Goal: Find specific page/section: Find specific page/section

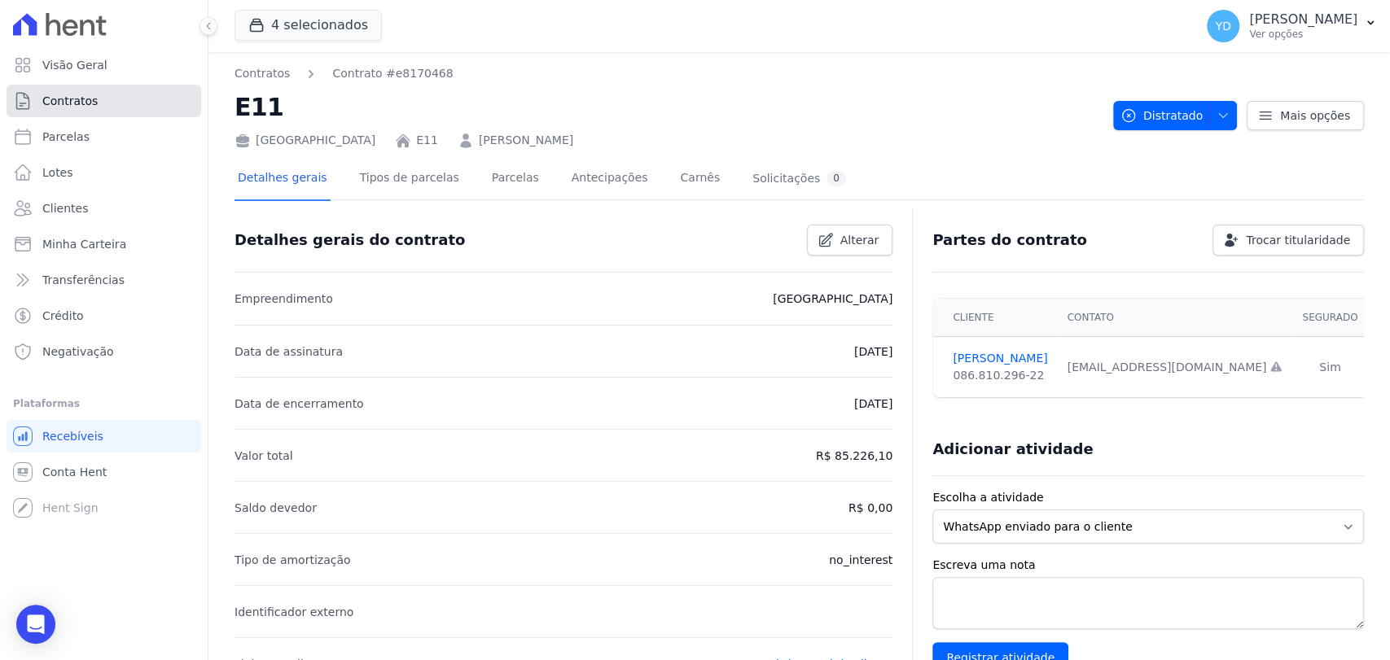
scroll to position [617, 0]
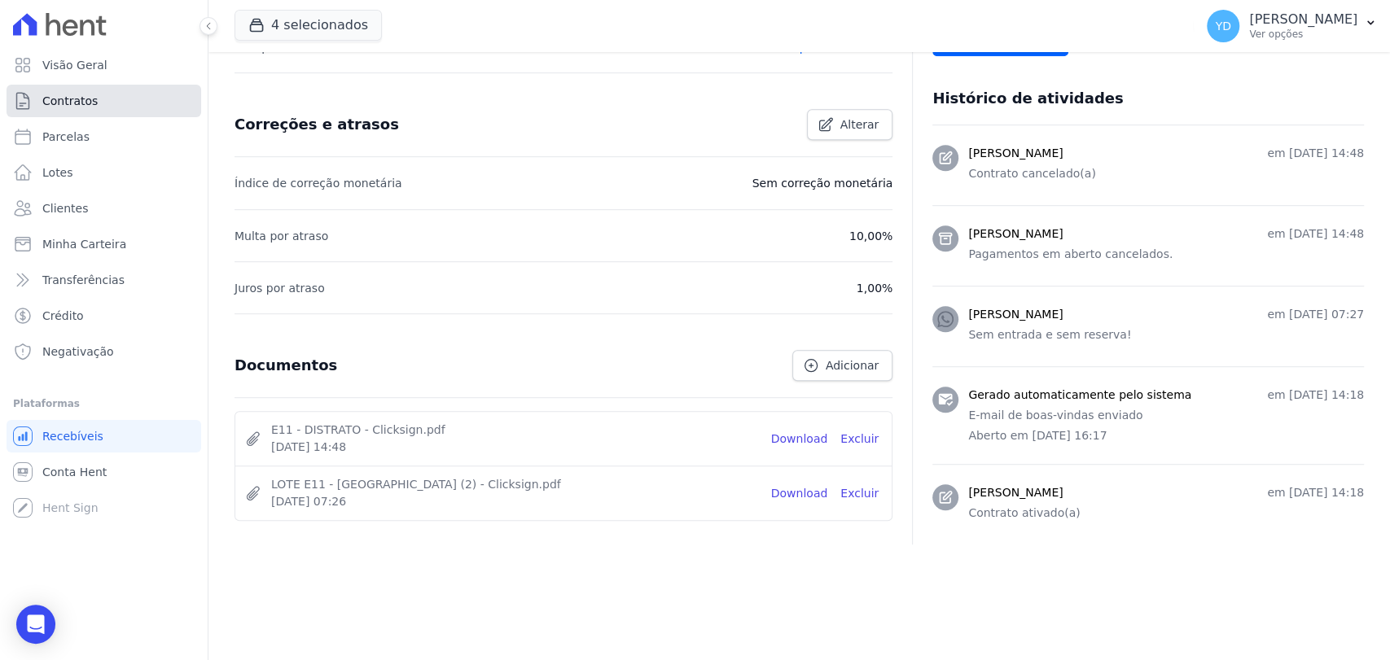
drag, startPoint x: 0, startPoint y: 0, endPoint x: 123, endPoint y: 87, distance: 150.7
click at [123, 87] on link "Contratos" at bounding box center [104, 101] width 195 height 33
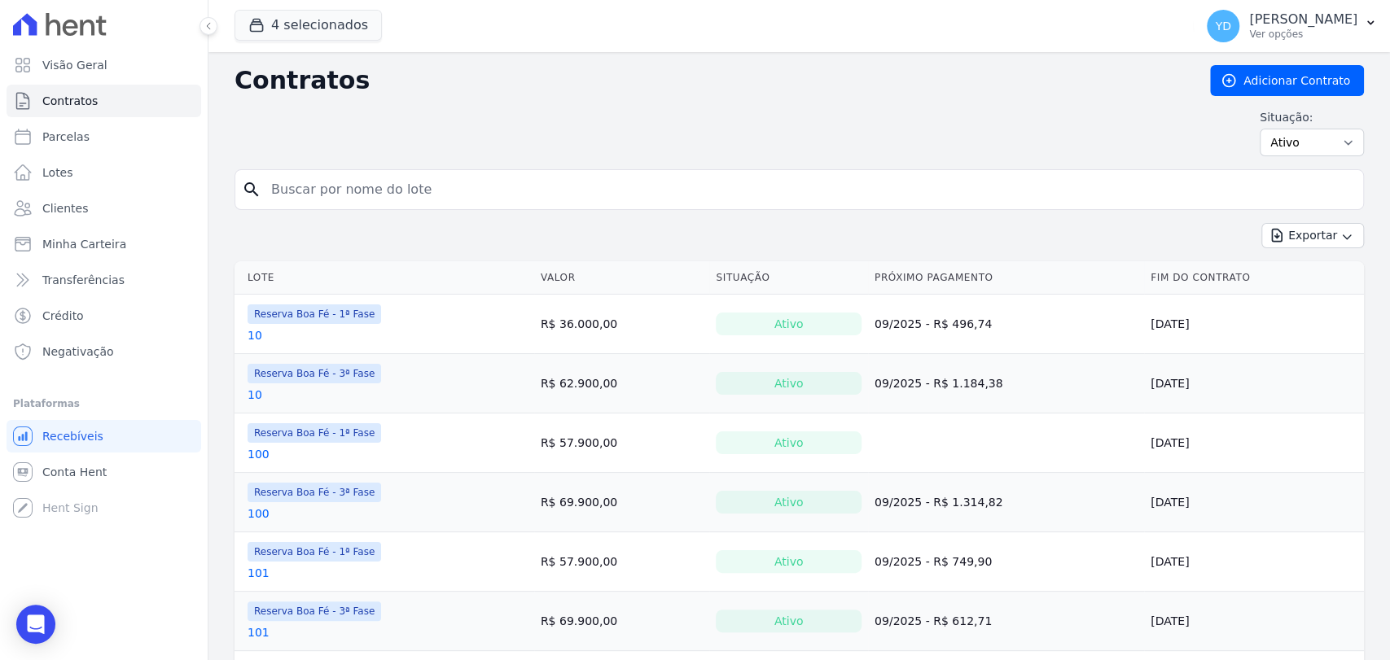
click at [355, 187] on input "search" at bounding box center [808, 189] width 1095 height 33
type input "a15"
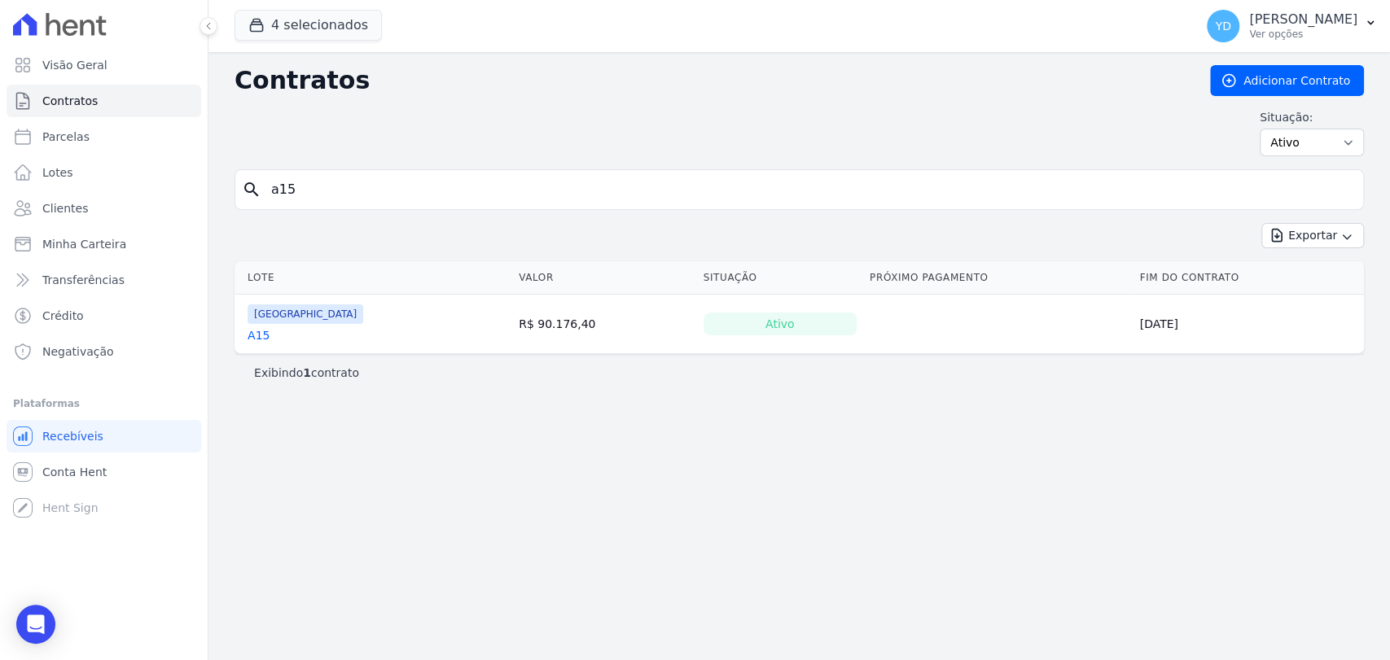
click at [247, 328] on td "[GEOGRAPHIC_DATA] A15" at bounding box center [373, 324] width 278 height 59
click at [254, 334] on link "A15" at bounding box center [258, 335] width 22 height 16
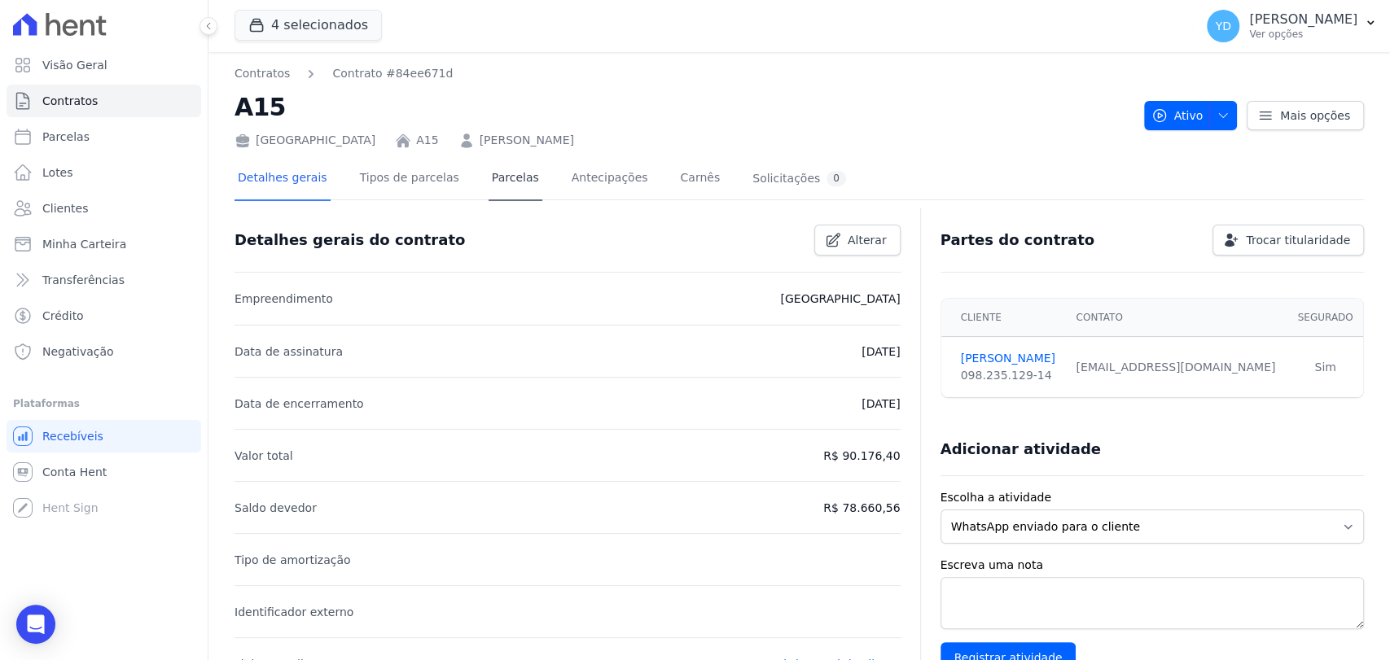
drag, startPoint x: 514, startPoint y: 204, endPoint x: 507, endPoint y: 161, distance: 42.8
click at [513, 203] on div at bounding box center [798, 206] width 1129 height 14
click at [507, 161] on link "Parcelas" at bounding box center [515, 179] width 54 height 43
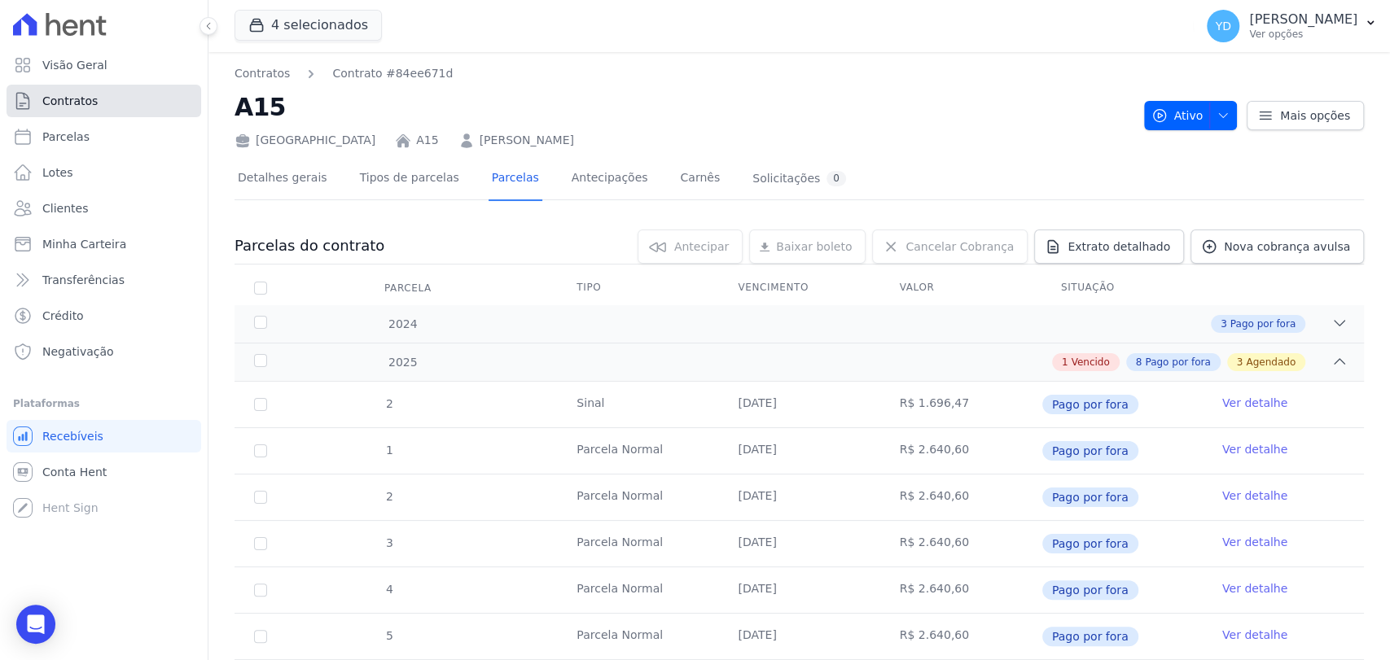
click at [130, 100] on link "Contratos" at bounding box center [104, 101] width 195 height 33
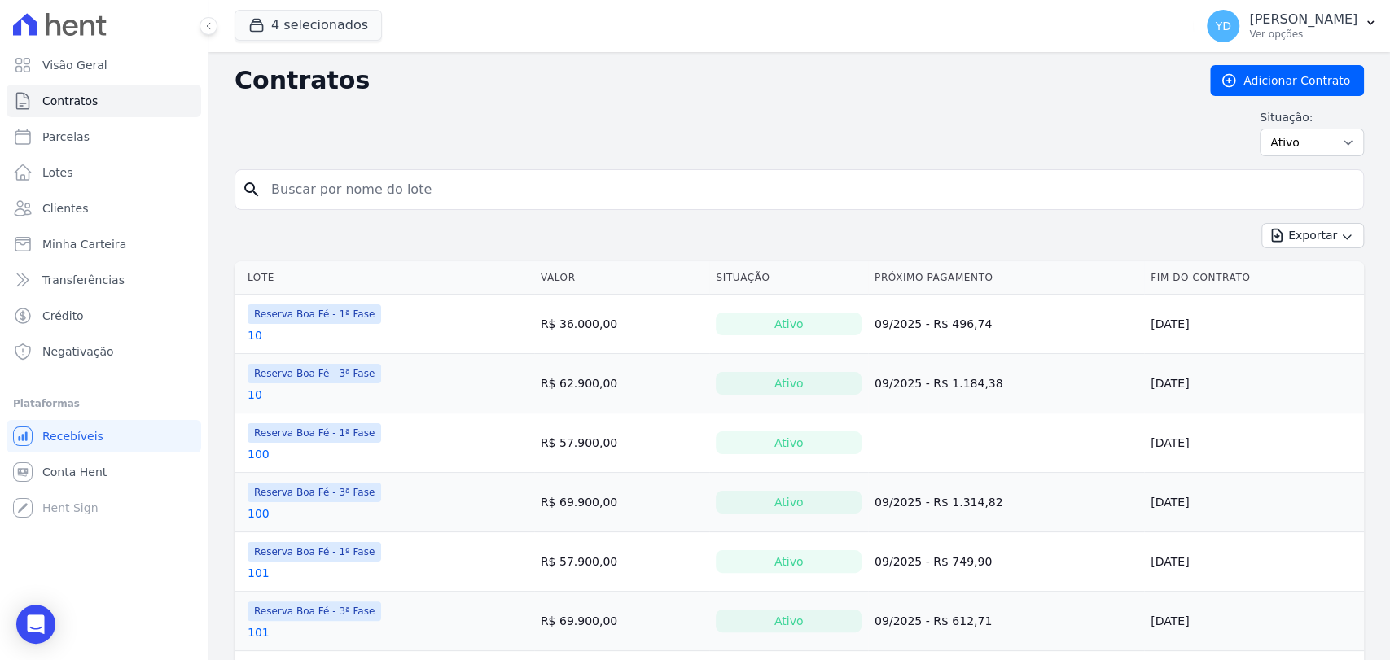
drag, startPoint x: 286, startPoint y: 116, endPoint x: 312, endPoint y: 172, distance: 61.2
click at [309, 171] on div "search" at bounding box center [798, 189] width 1129 height 41
click at [315, 178] on input "search" at bounding box center [808, 189] width 1095 height 33
type input "a16"
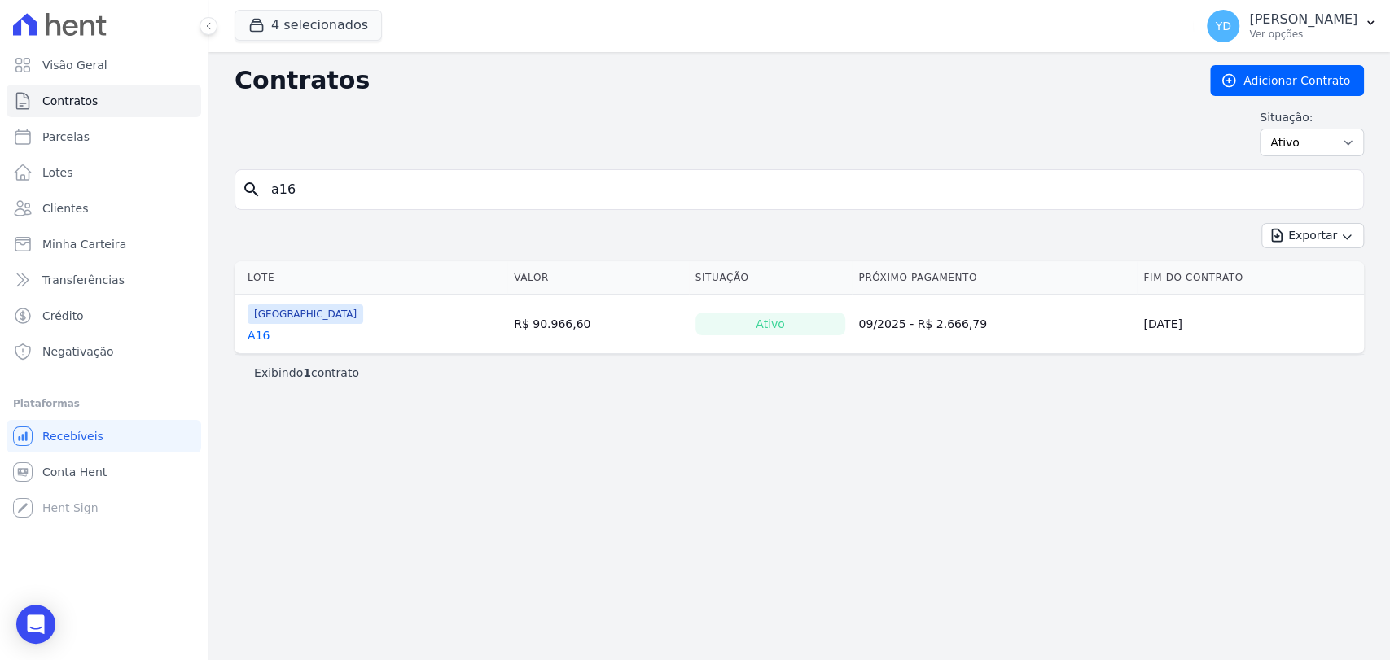
click at [264, 332] on link "A16" at bounding box center [258, 335] width 22 height 16
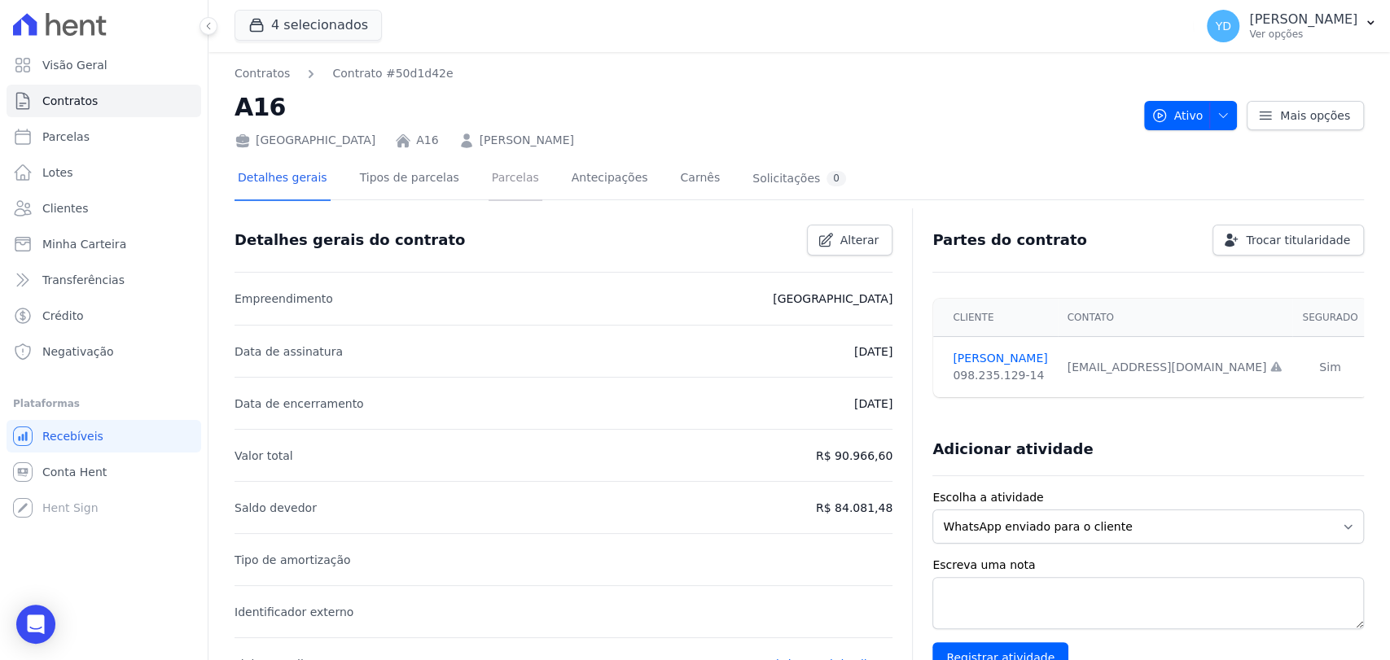
click at [495, 182] on link "Parcelas" at bounding box center [515, 179] width 54 height 43
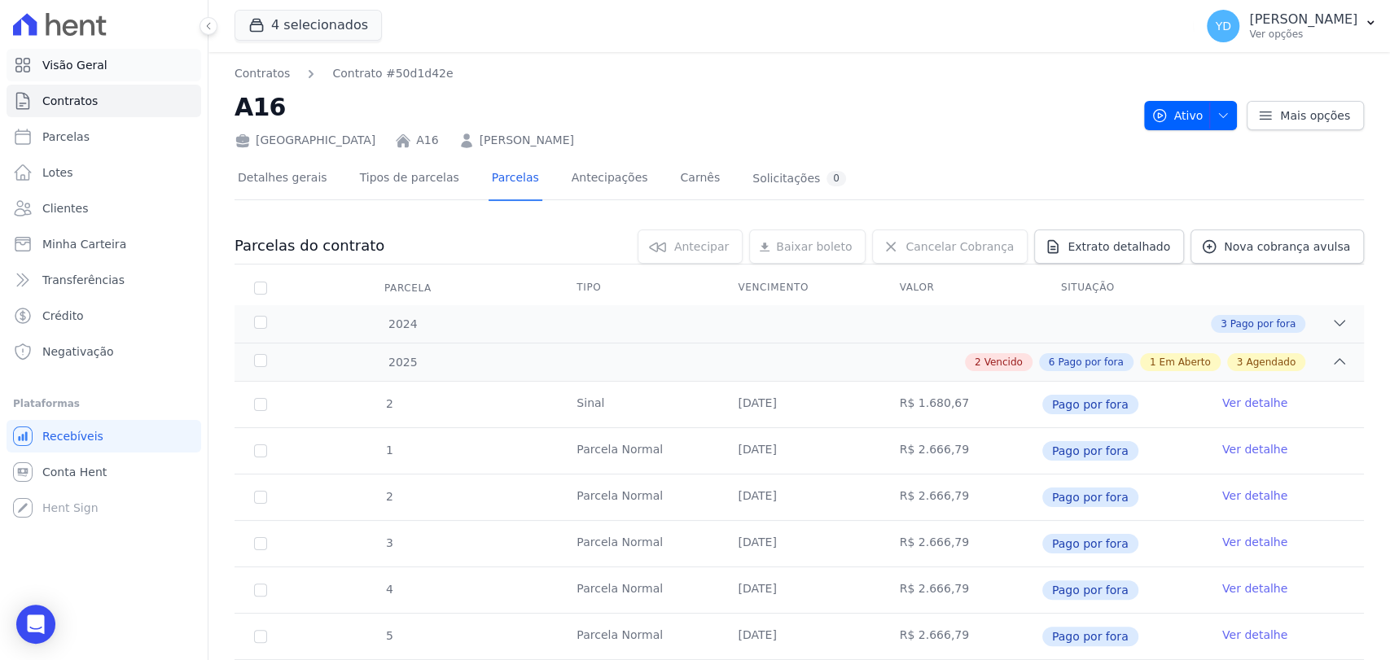
click at [125, 62] on link "Visão Geral" at bounding box center [104, 65] width 195 height 33
